Goal: Transaction & Acquisition: Purchase product/service

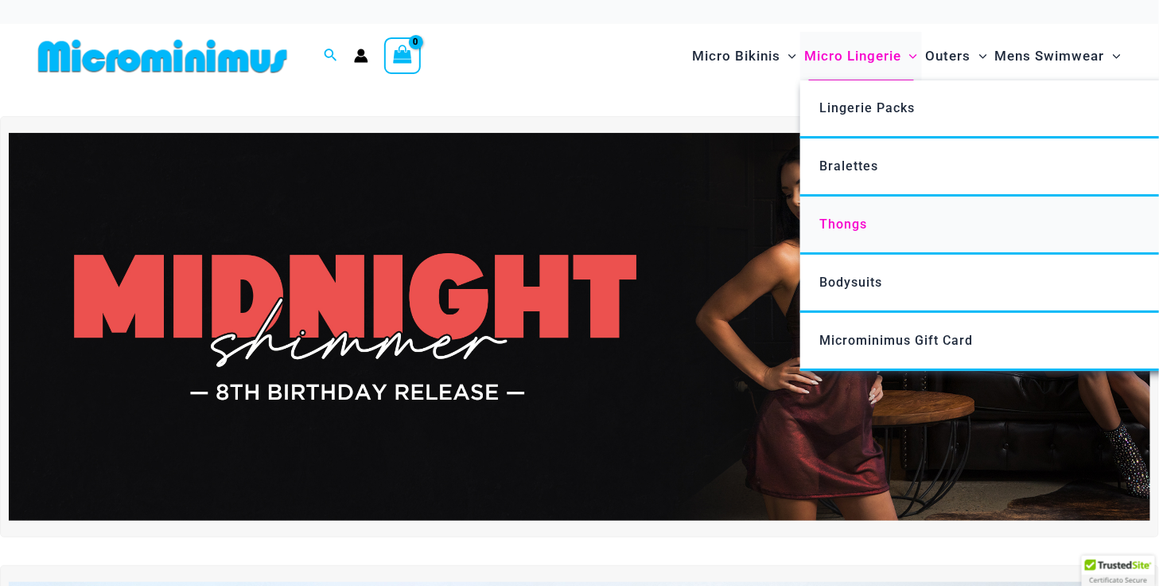
click at [833, 217] on span "Thongs" at bounding box center [844, 223] width 48 height 15
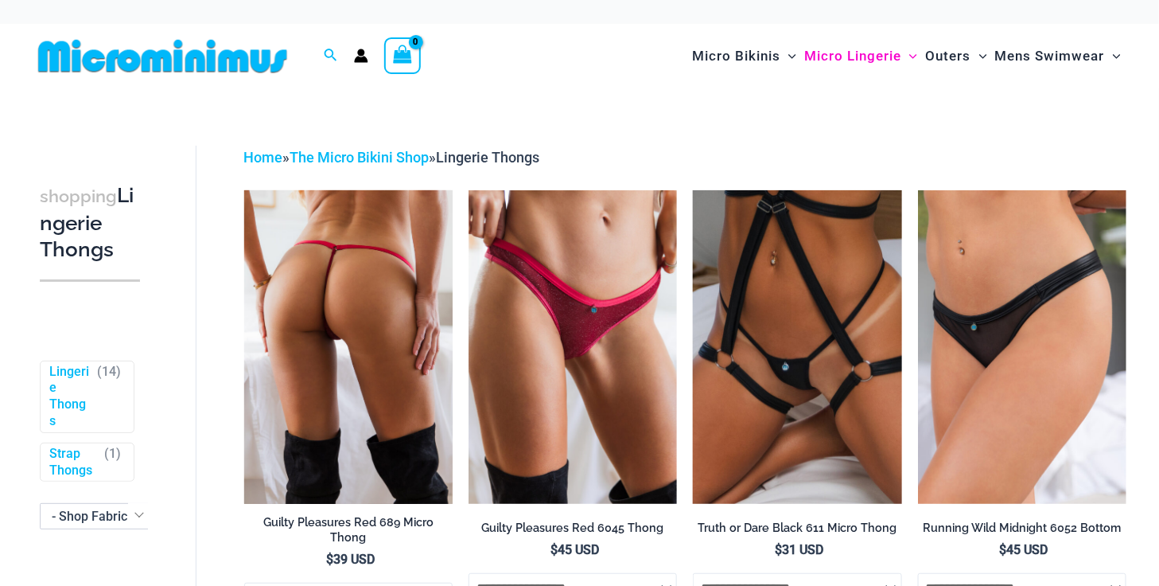
click at [376, 326] on img at bounding box center [348, 347] width 208 height 314
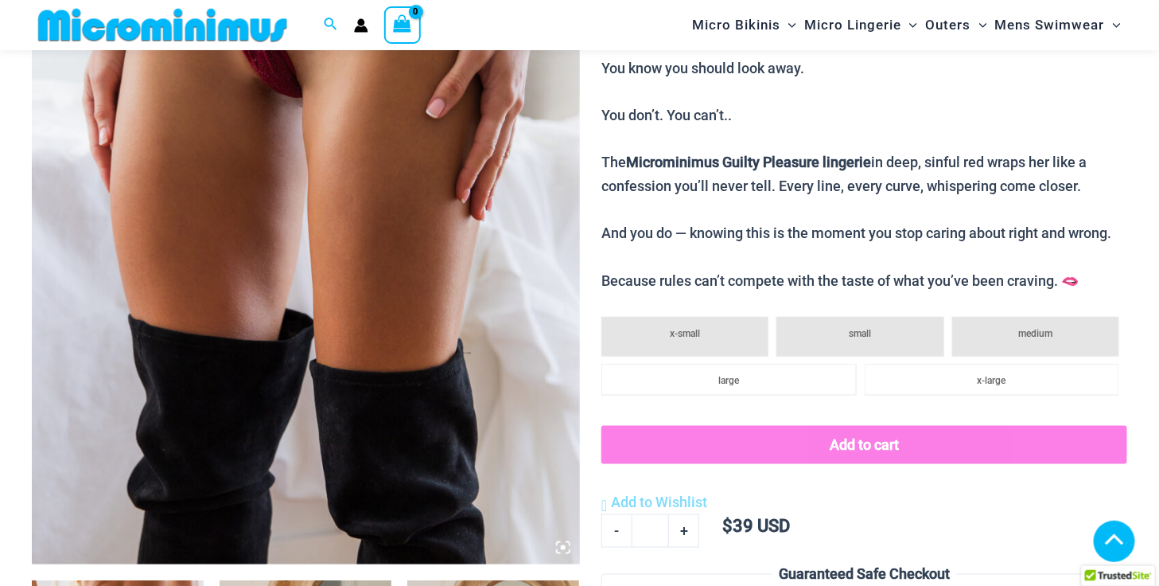
scroll to position [402, 0]
click at [364, 312] on img at bounding box center [306, 154] width 548 height 822
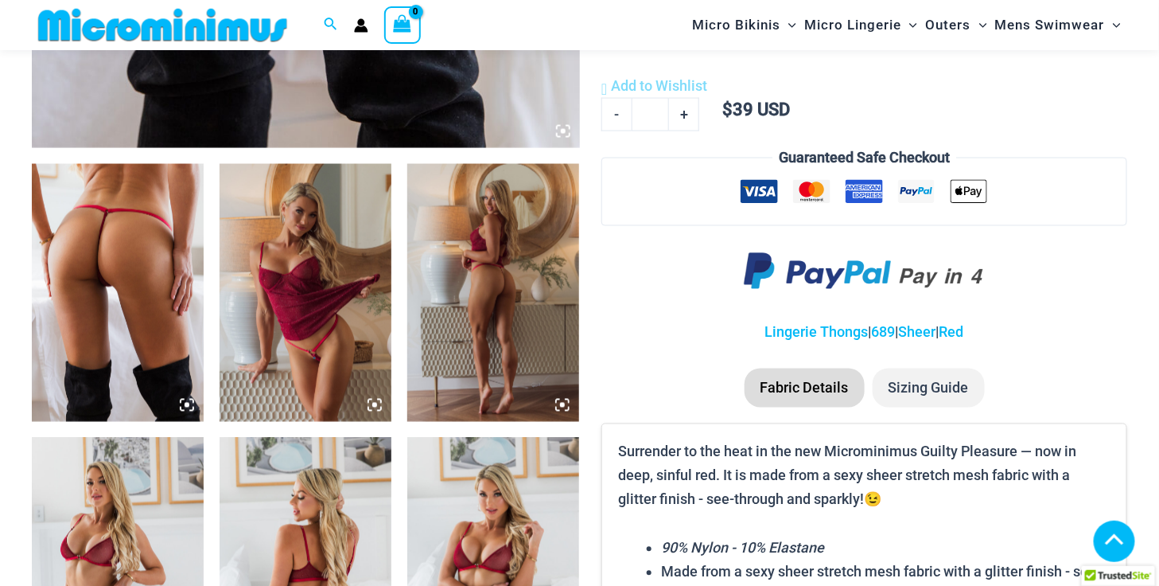
scroll to position [819, 0]
click at [74, 267] on img at bounding box center [118, 293] width 172 height 258
click at [296, 268] on img at bounding box center [306, 293] width 172 height 258
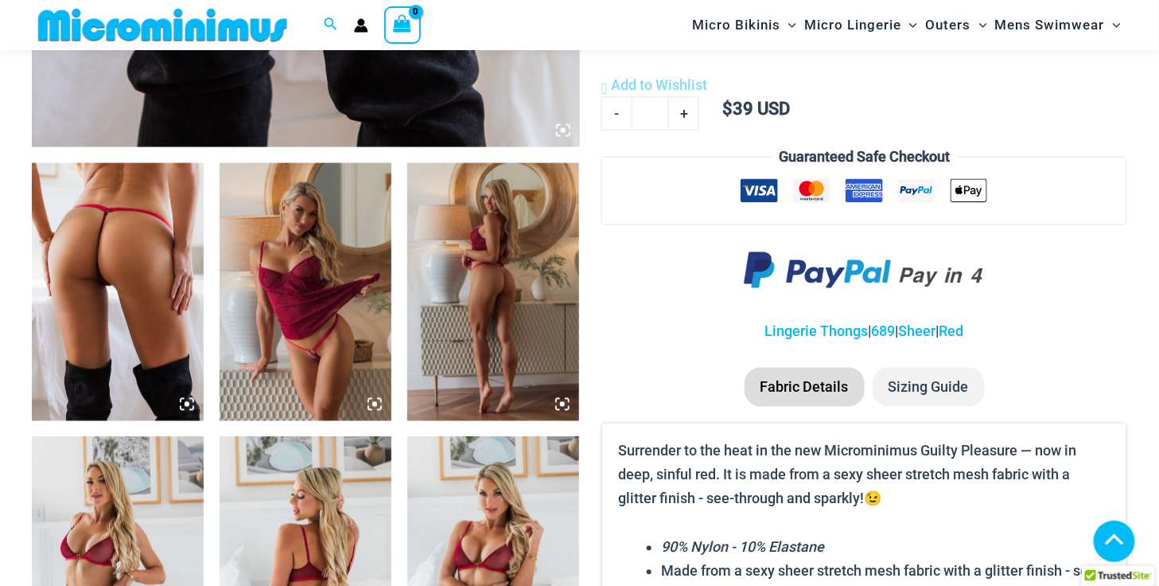
scroll to position [820, 0]
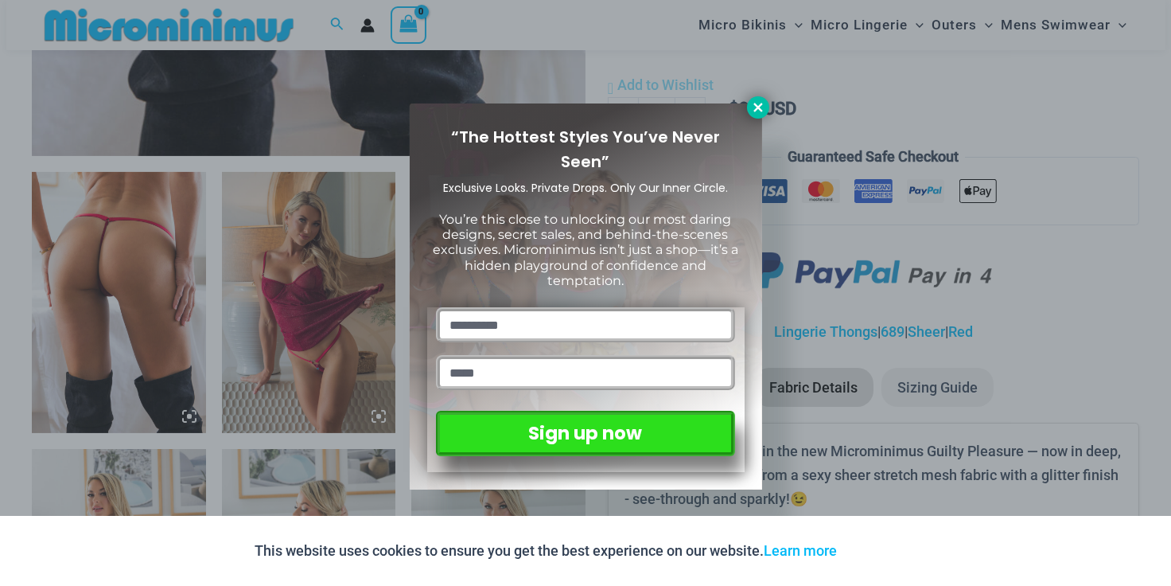
click at [751, 105] on icon at bounding box center [758, 107] width 14 height 14
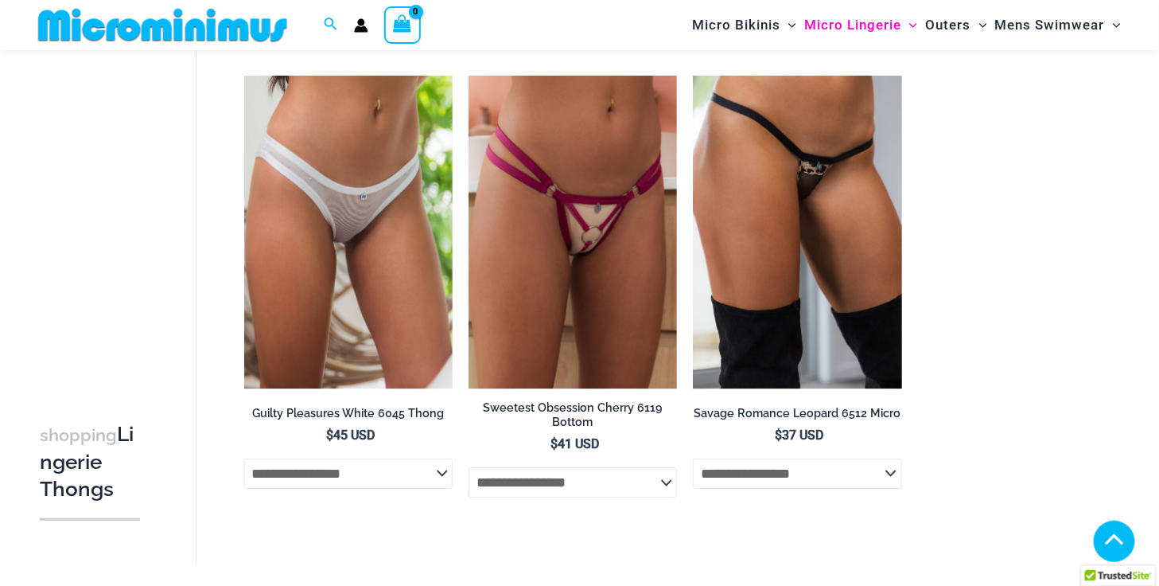
scroll to position [1586, 0]
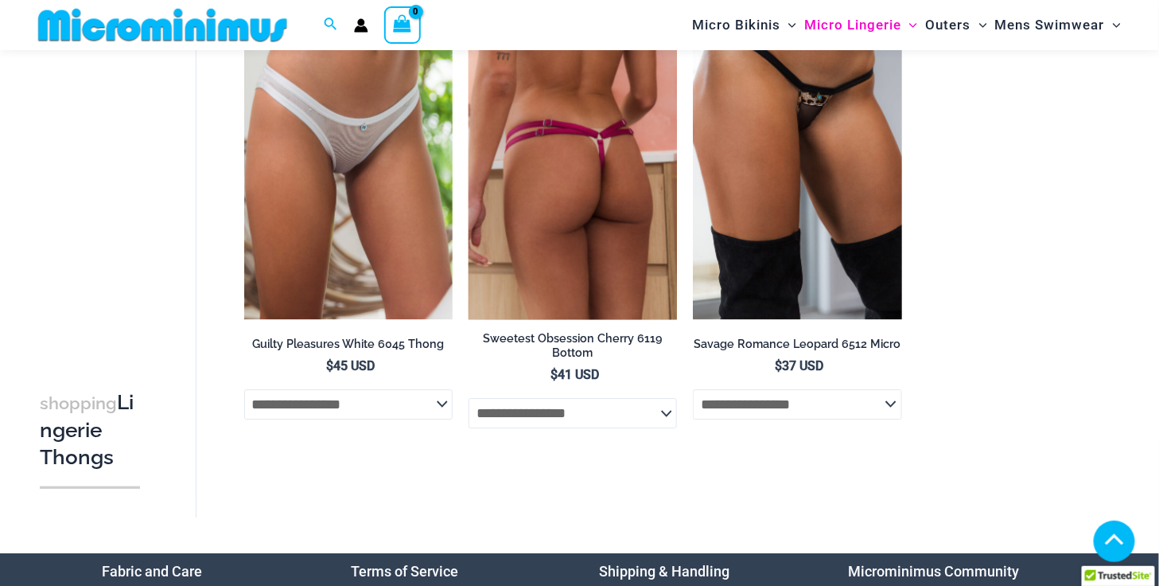
click at [665, 407] on select "**********" at bounding box center [573, 413] width 208 height 30
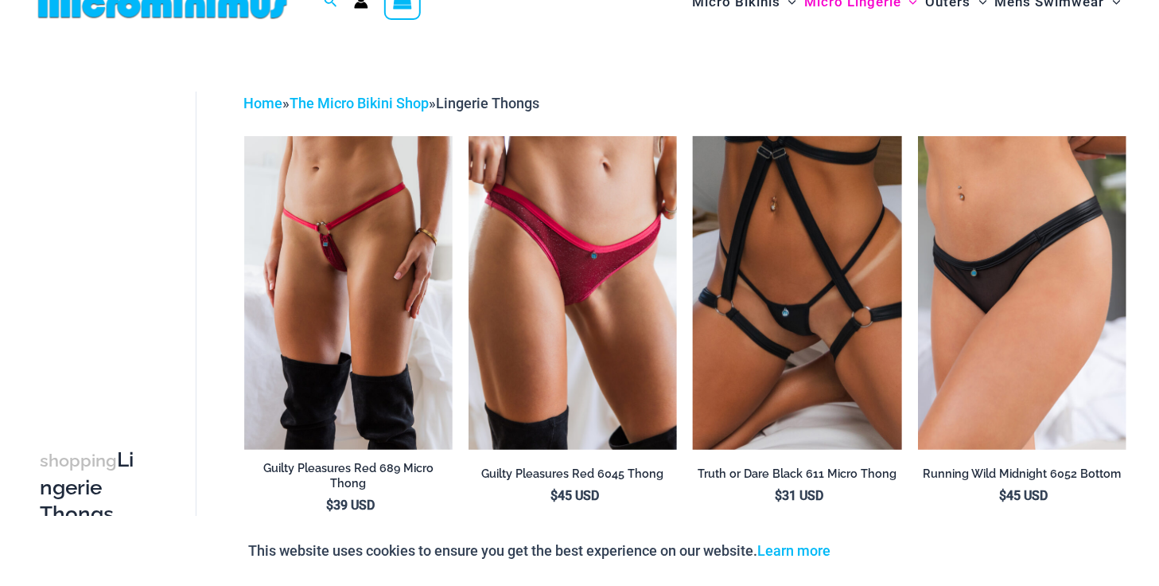
scroll to position [0, 0]
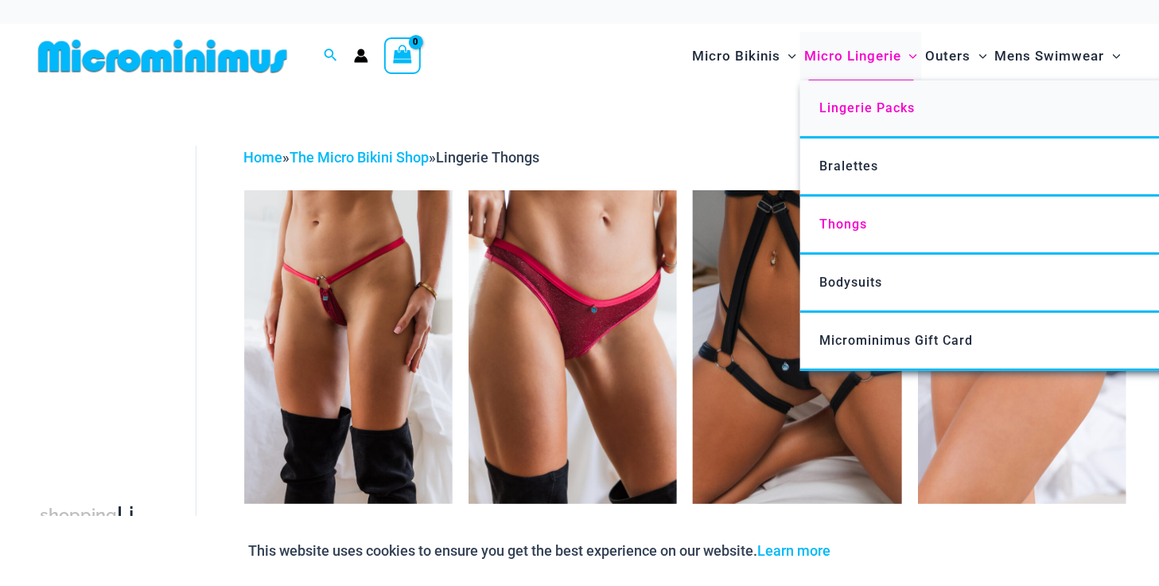
click at [882, 120] on link "Lingerie Packs" at bounding box center [1037, 109] width 473 height 58
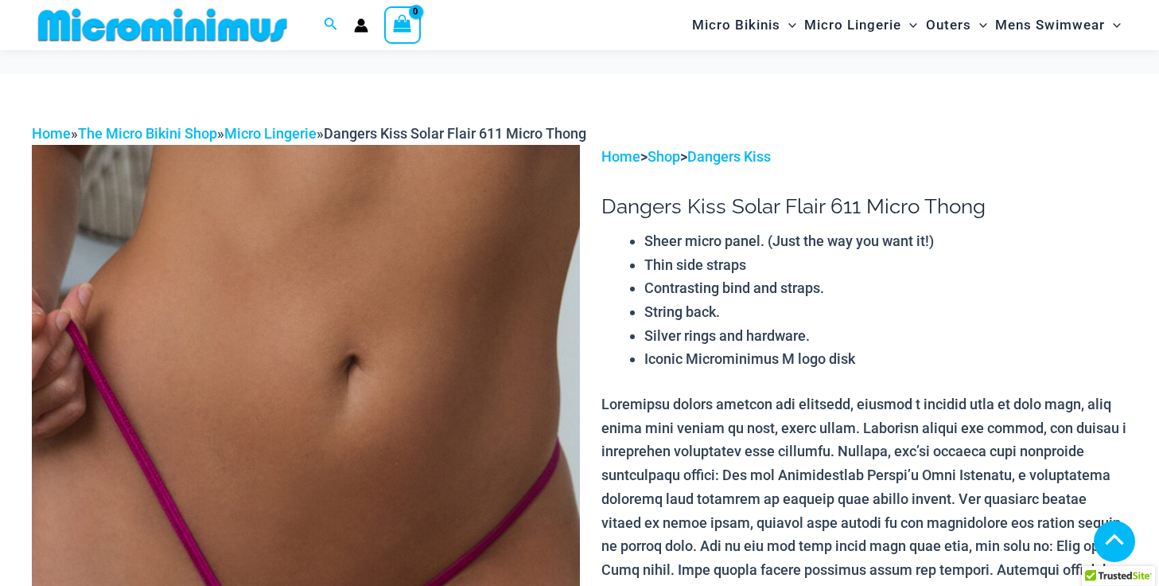
scroll to position [2641, 0]
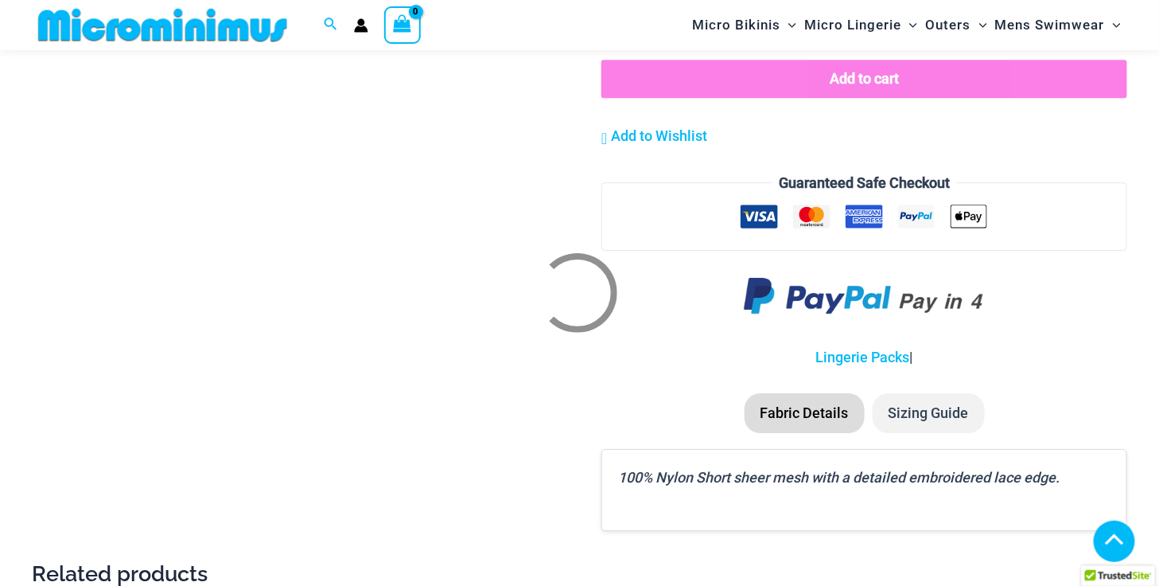
scroll to position [1659, 0]
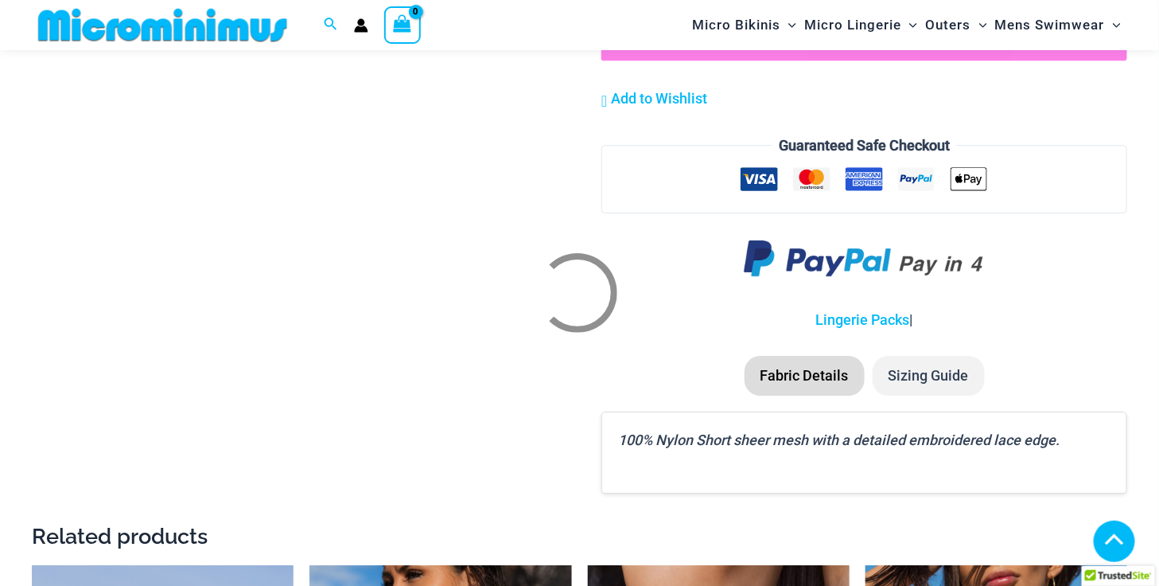
click at [565, 291] on div at bounding box center [577, 292] width 105 height 105
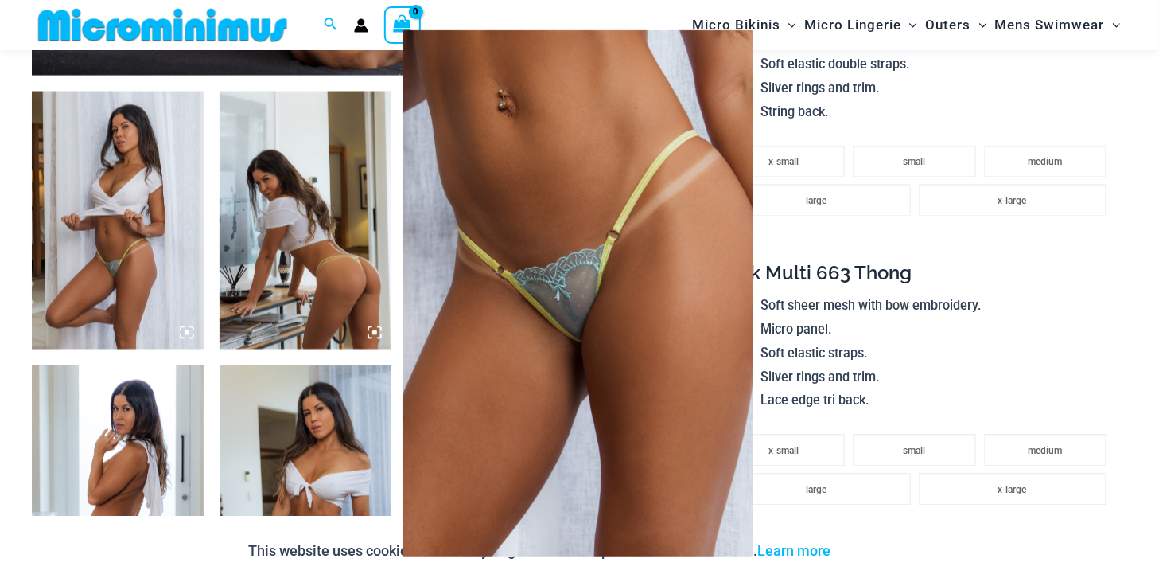
scroll to position [818, 0]
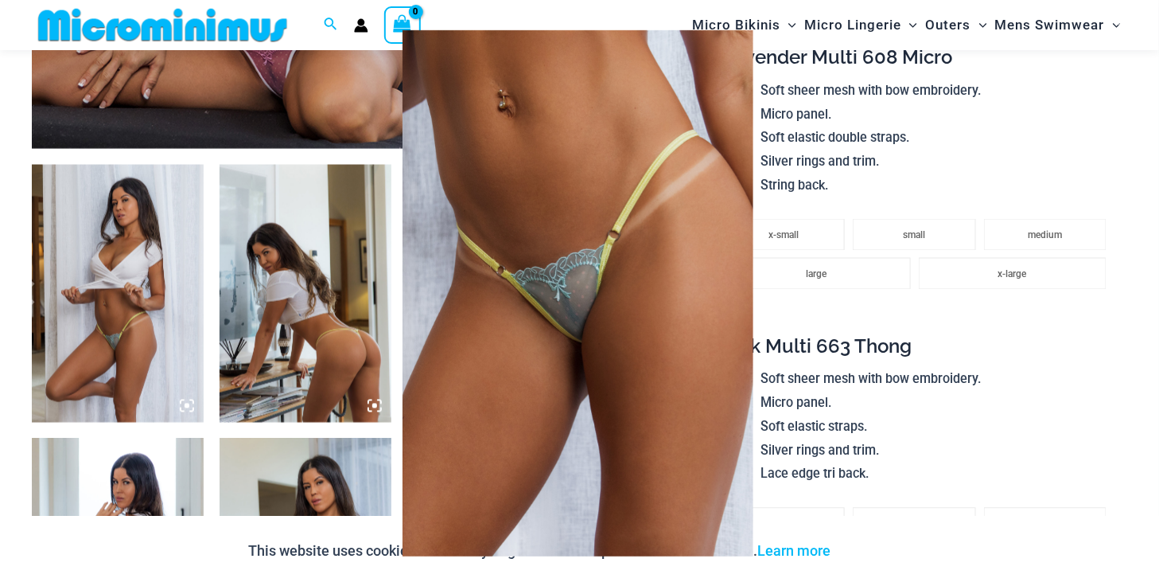
click at [1094, 147] on div at bounding box center [579, 293] width 1159 height 586
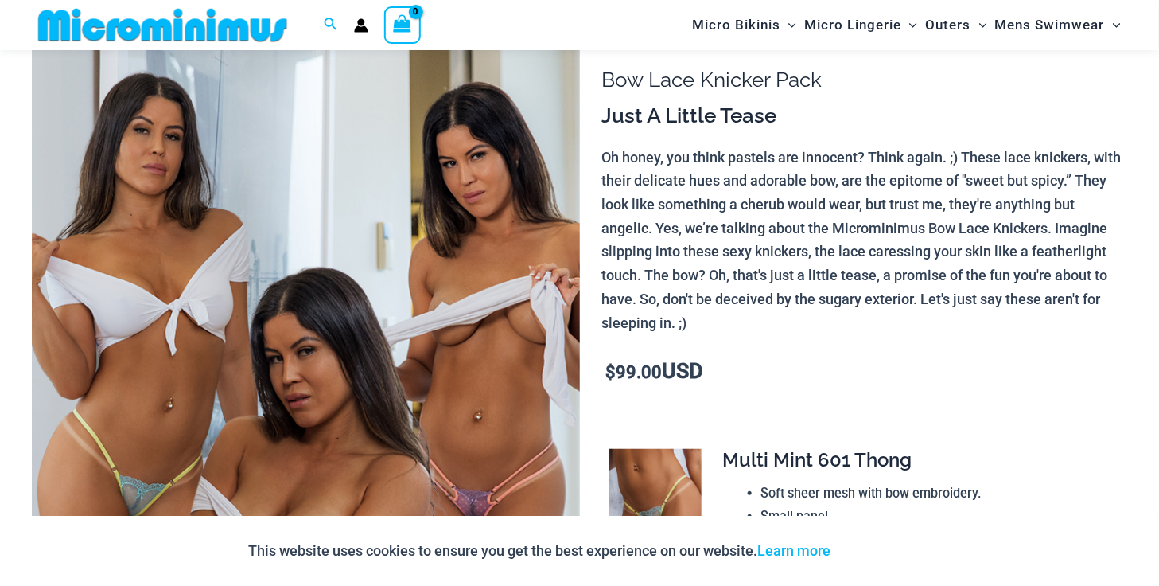
scroll to position [123, 0]
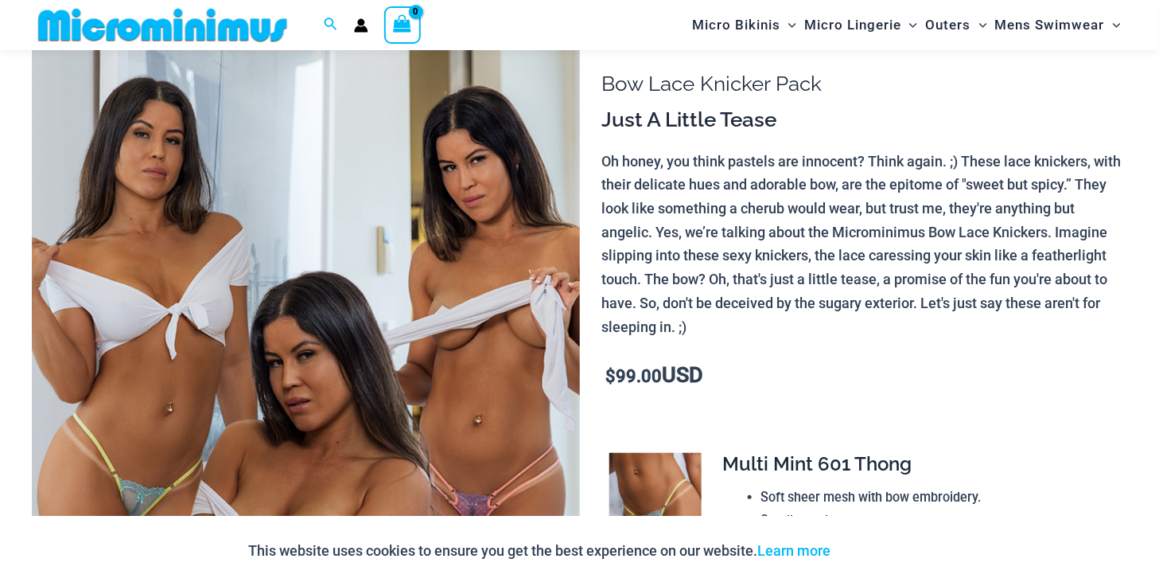
click at [517, 223] on img at bounding box center [306, 433] width 548 height 822
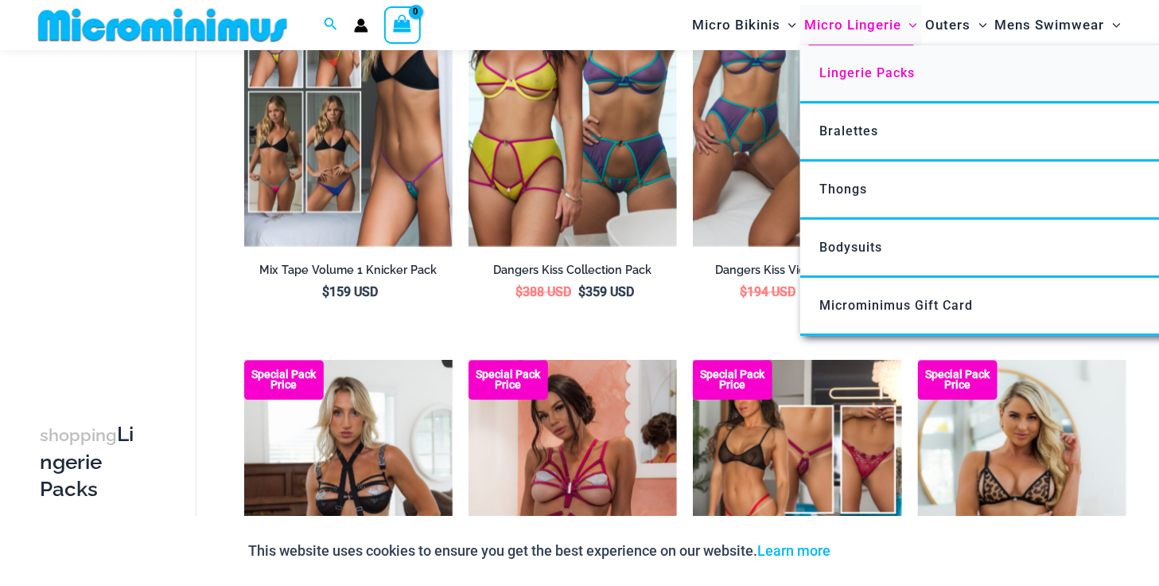
scroll to position [1099, 0]
click at [859, 24] on span "Micro Lingerie" at bounding box center [853, 25] width 97 height 41
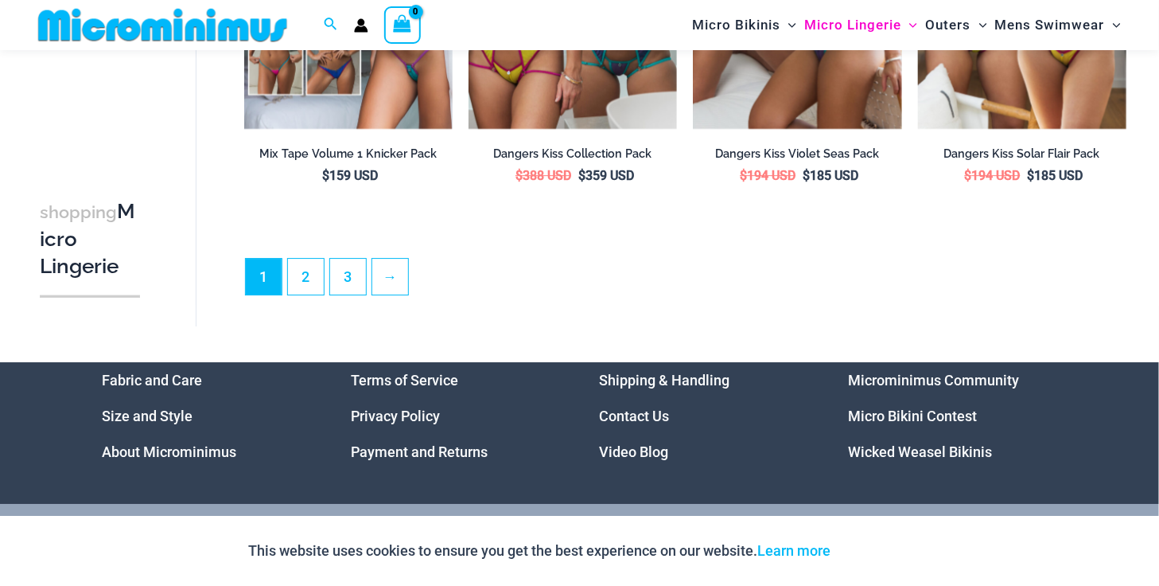
scroll to position [3739, 0]
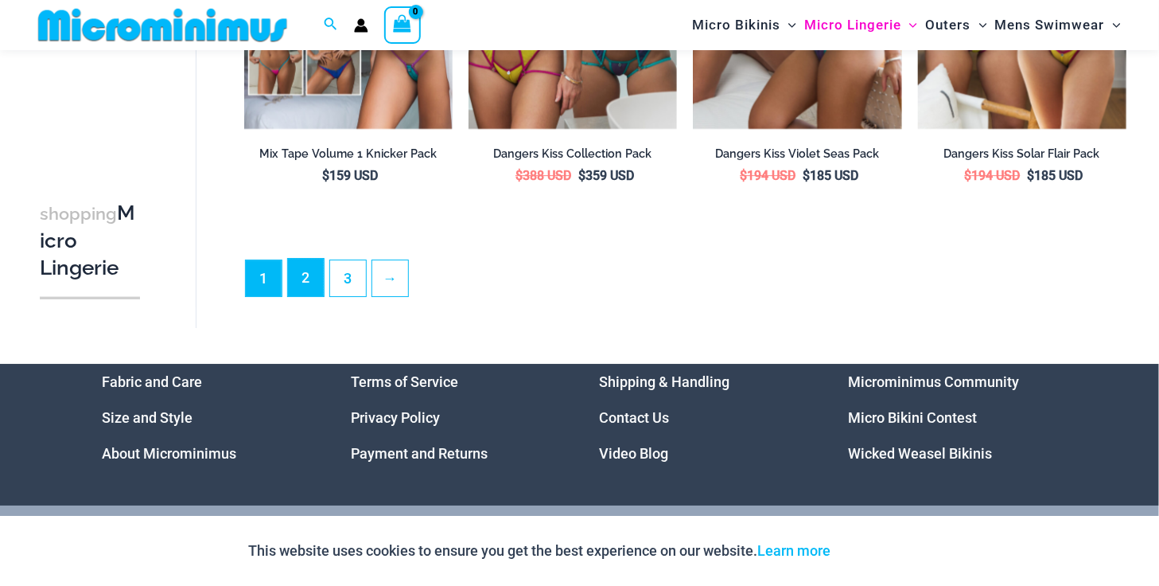
click at [302, 267] on link "2" at bounding box center [306, 277] width 36 height 37
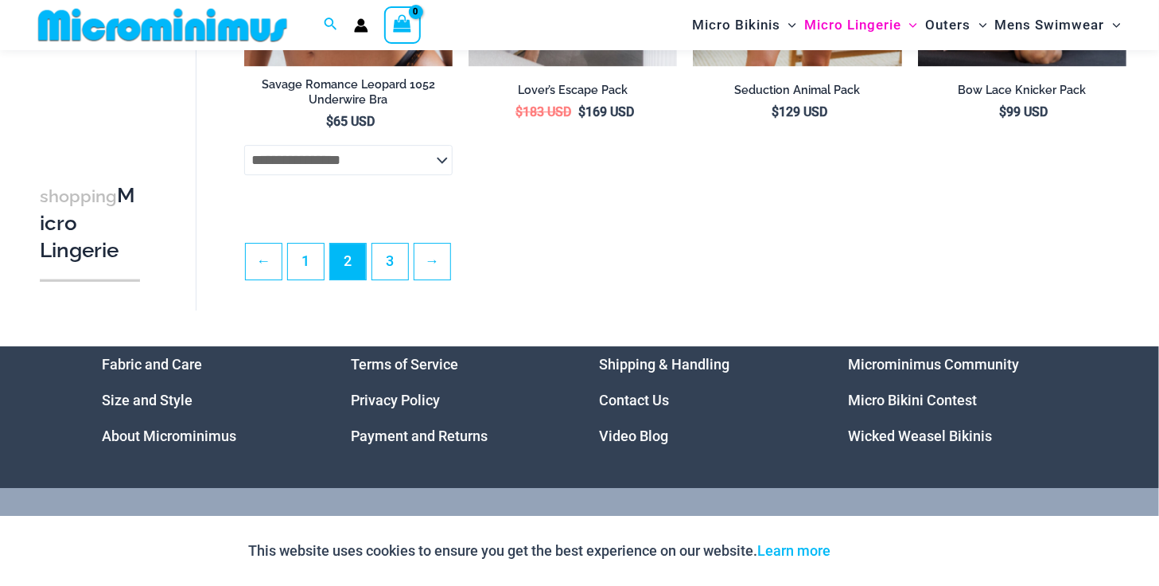
scroll to position [3719, 0]
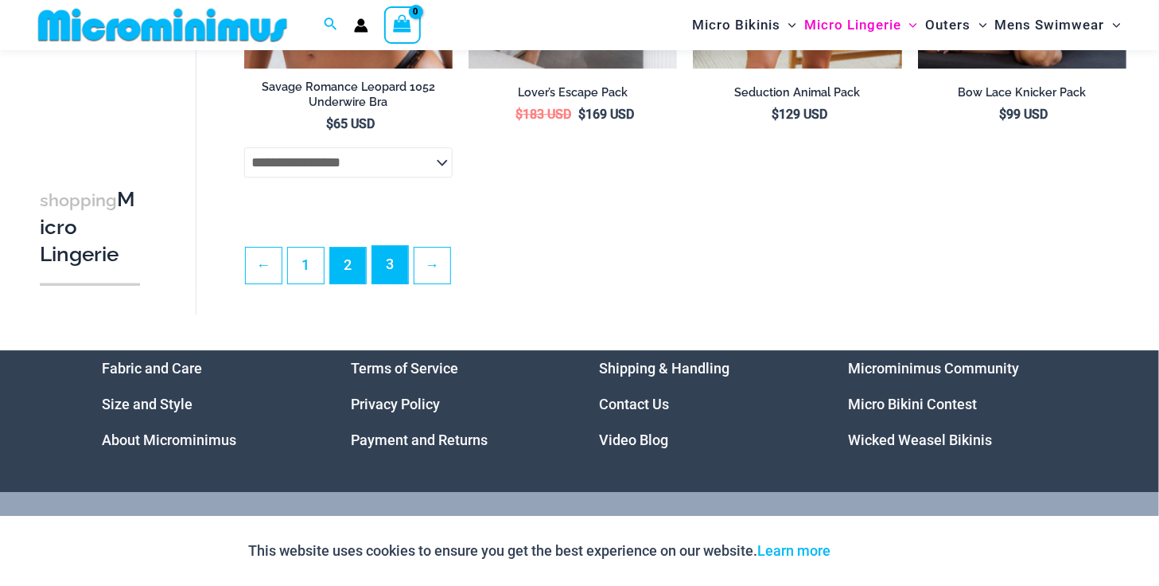
click at [376, 283] on link "3" at bounding box center [390, 264] width 36 height 37
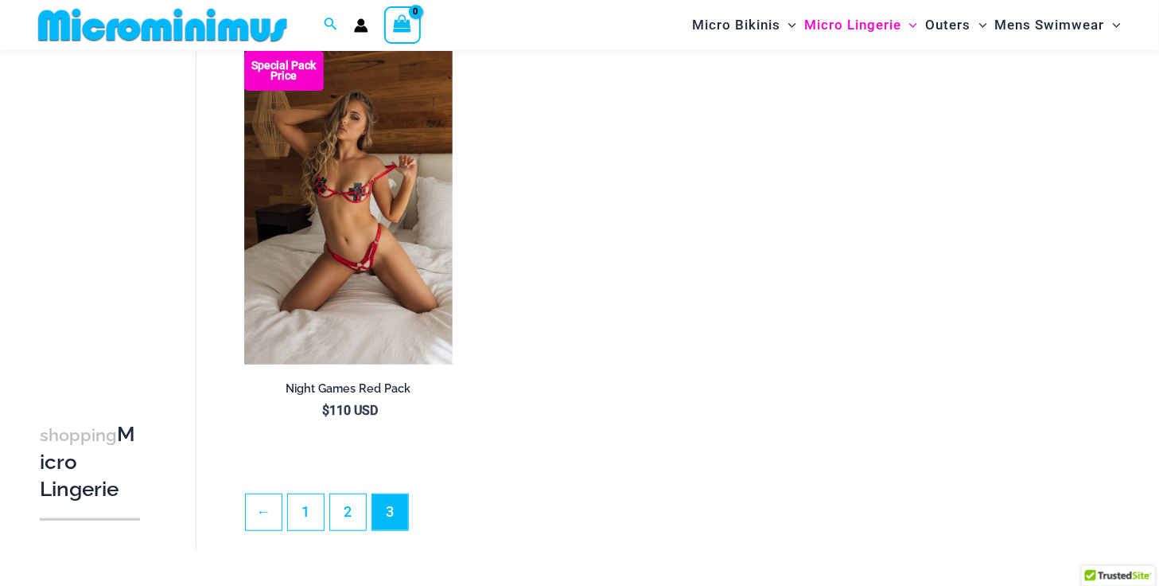
scroll to position [125, 0]
